Goal: Information Seeking & Learning: Learn about a topic

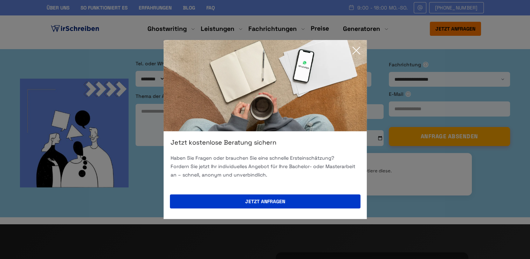
click at [354, 49] on icon at bounding box center [356, 50] width 7 height 7
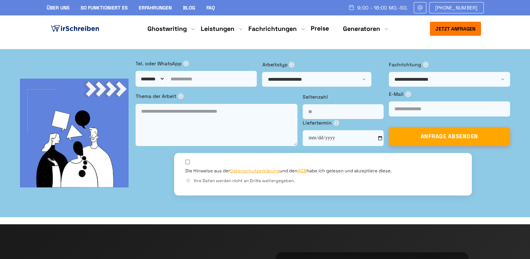
click at [318, 27] on link "Preise" at bounding box center [320, 28] width 18 height 8
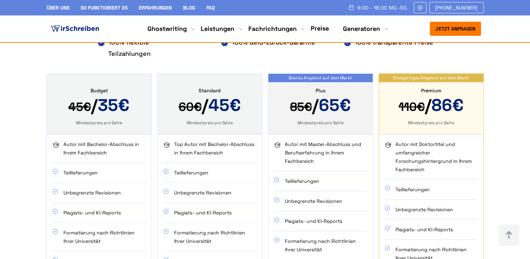
scroll to position [455, 0]
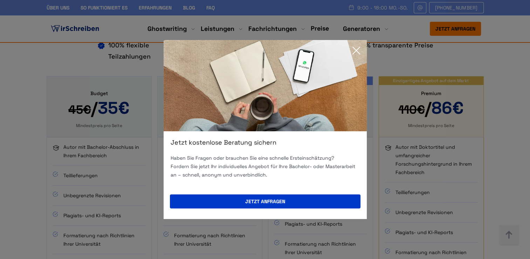
click at [357, 50] on icon at bounding box center [356, 50] width 14 height 14
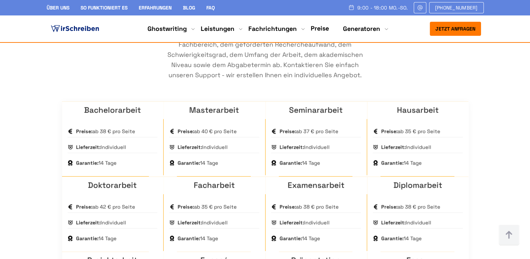
scroll to position [490, 0]
